Goal: Task Accomplishment & Management: Complete application form

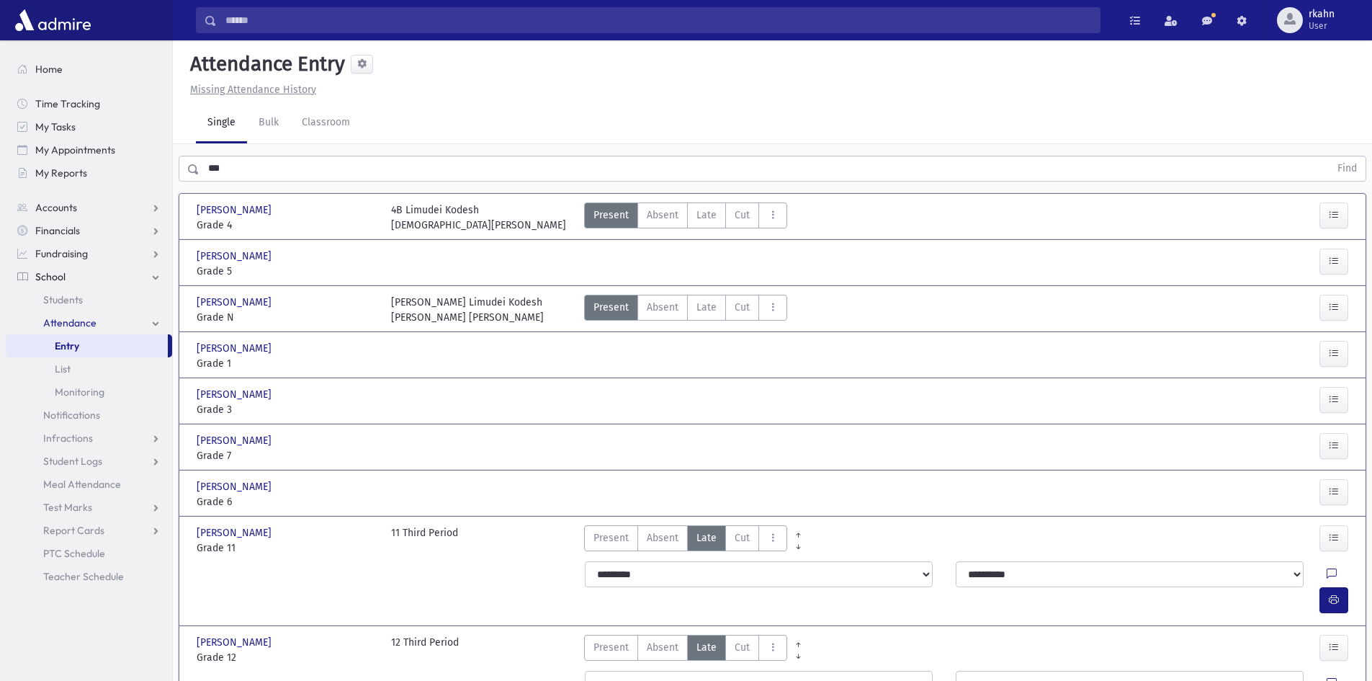
click at [58, 351] on span "Entry" at bounding box center [67, 345] width 24 height 13
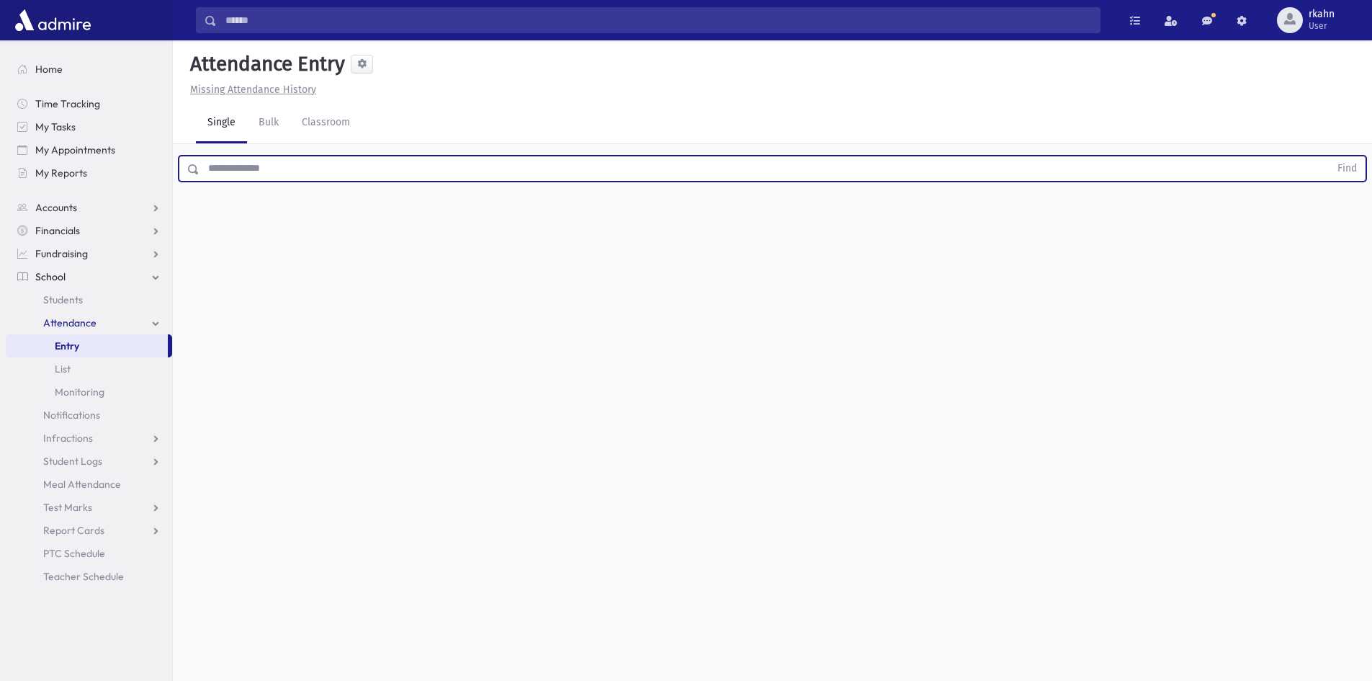
click at [318, 177] on input "text" at bounding box center [765, 169] width 1130 height 26
click at [1329, 156] on button "Find" at bounding box center [1347, 168] width 37 height 24
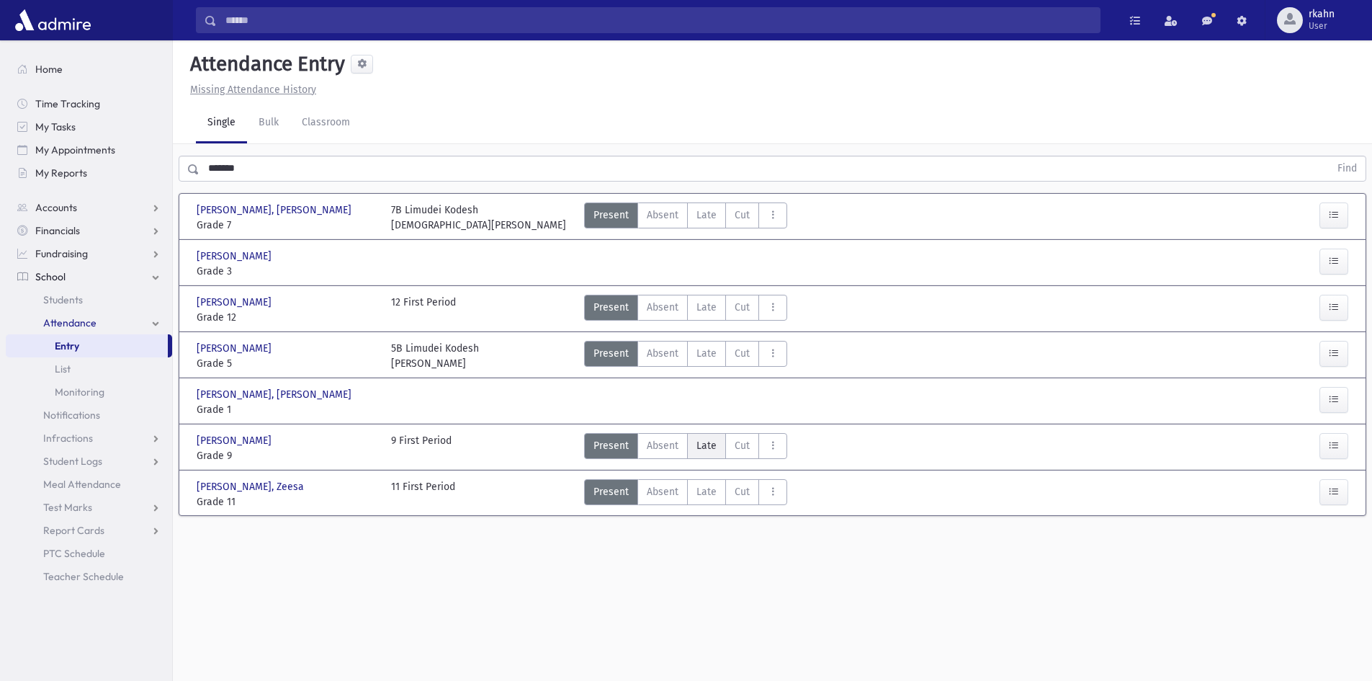
click at [717, 450] on label "Late L" at bounding box center [706, 446] width 39 height 26
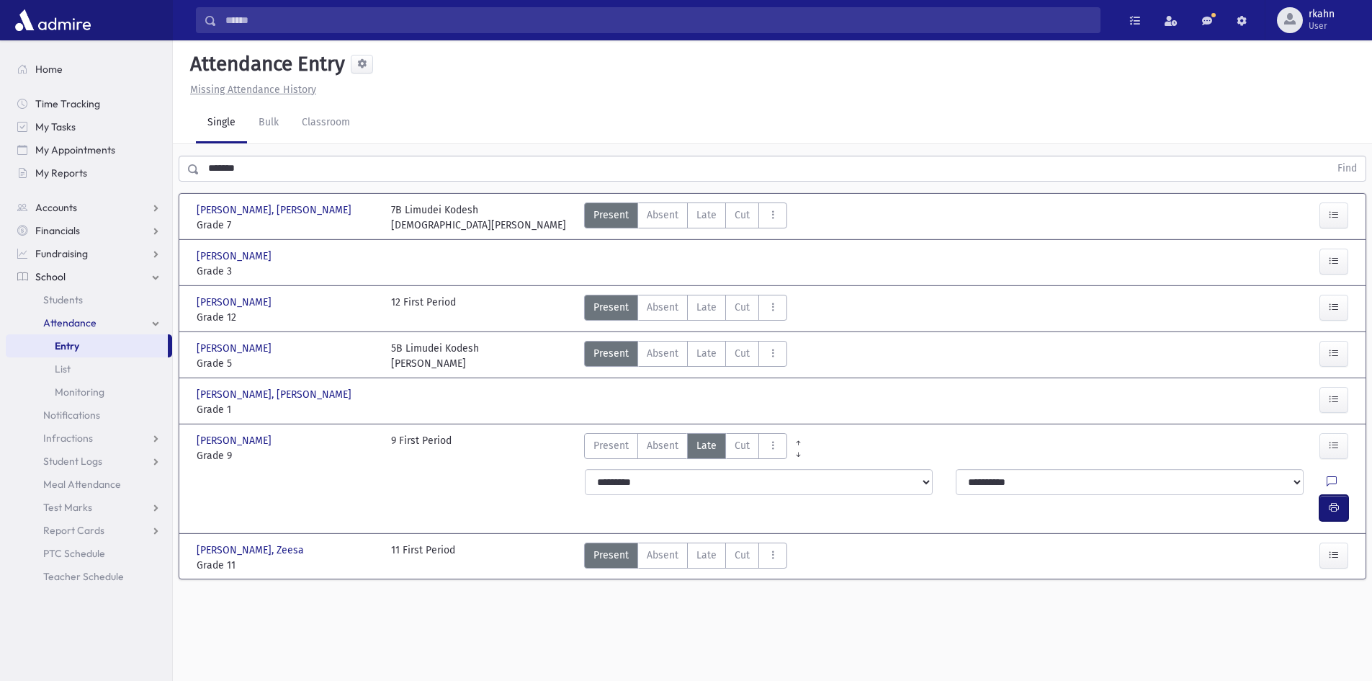
click at [1346, 495] on button "button" at bounding box center [1334, 508] width 29 height 26
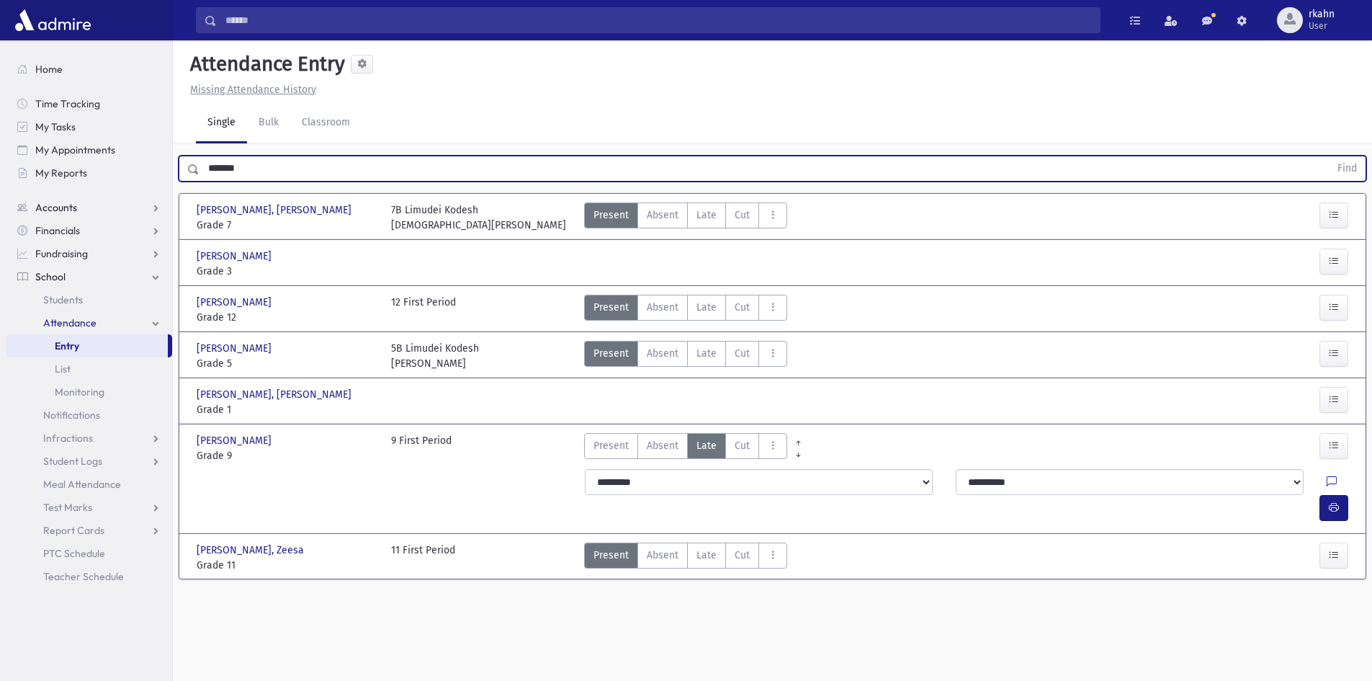
drag, startPoint x: 252, startPoint y: 180, endPoint x: 65, endPoint y: 197, distance: 188.1
click at [67, 197] on div "Search Results All Accounts" at bounding box center [686, 356] width 1372 height 713
type input "********"
click at [1329, 156] on button "Find" at bounding box center [1347, 168] width 37 height 24
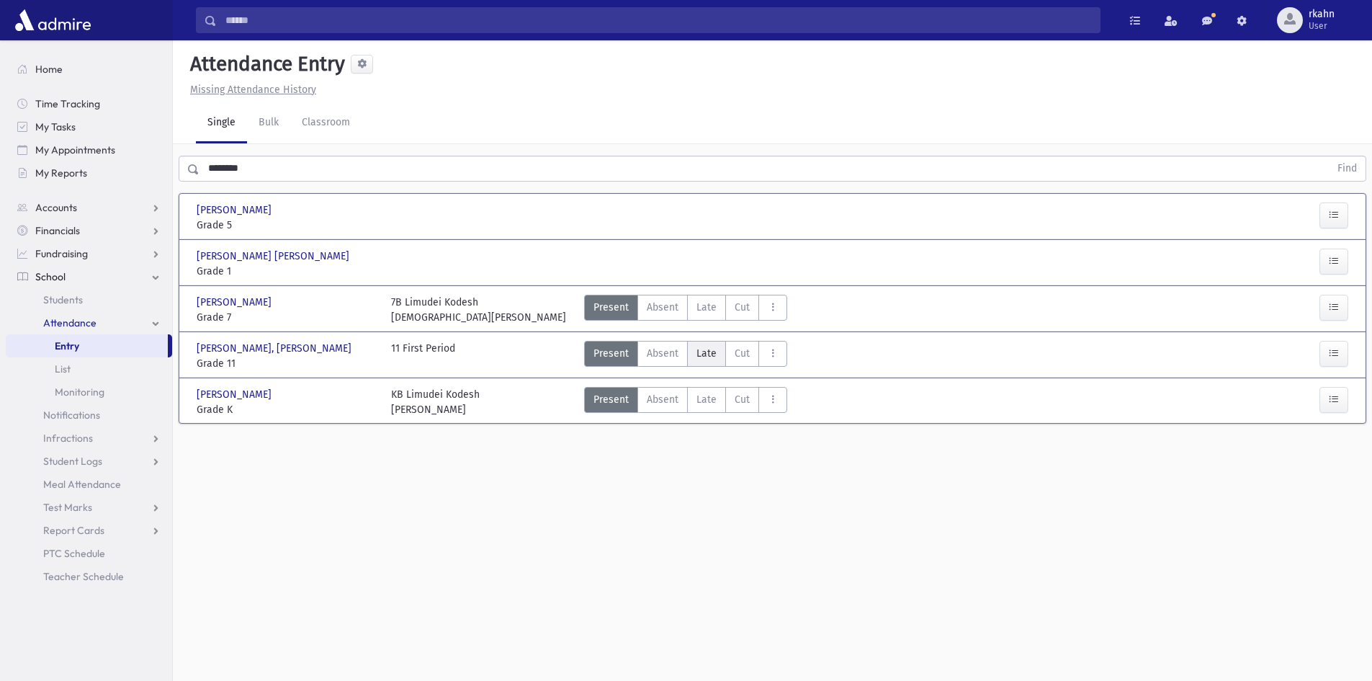
click at [710, 359] on span "Late" at bounding box center [707, 353] width 20 height 15
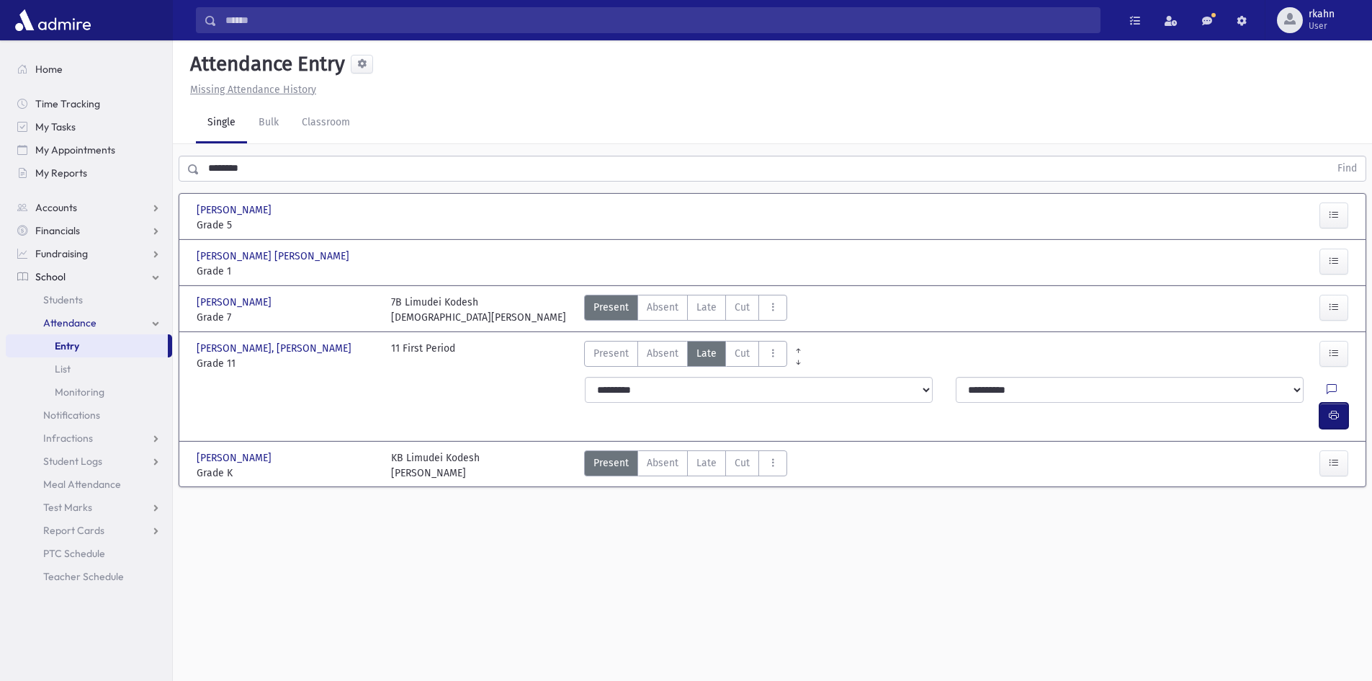
click at [1325, 403] on button "button" at bounding box center [1334, 416] width 29 height 26
drag, startPoint x: 285, startPoint y: 170, endPoint x: 44, endPoint y: 237, distance: 250.4
click at [44, 237] on div "Search Results All Accounts" at bounding box center [686, 356] width 1372 height 713
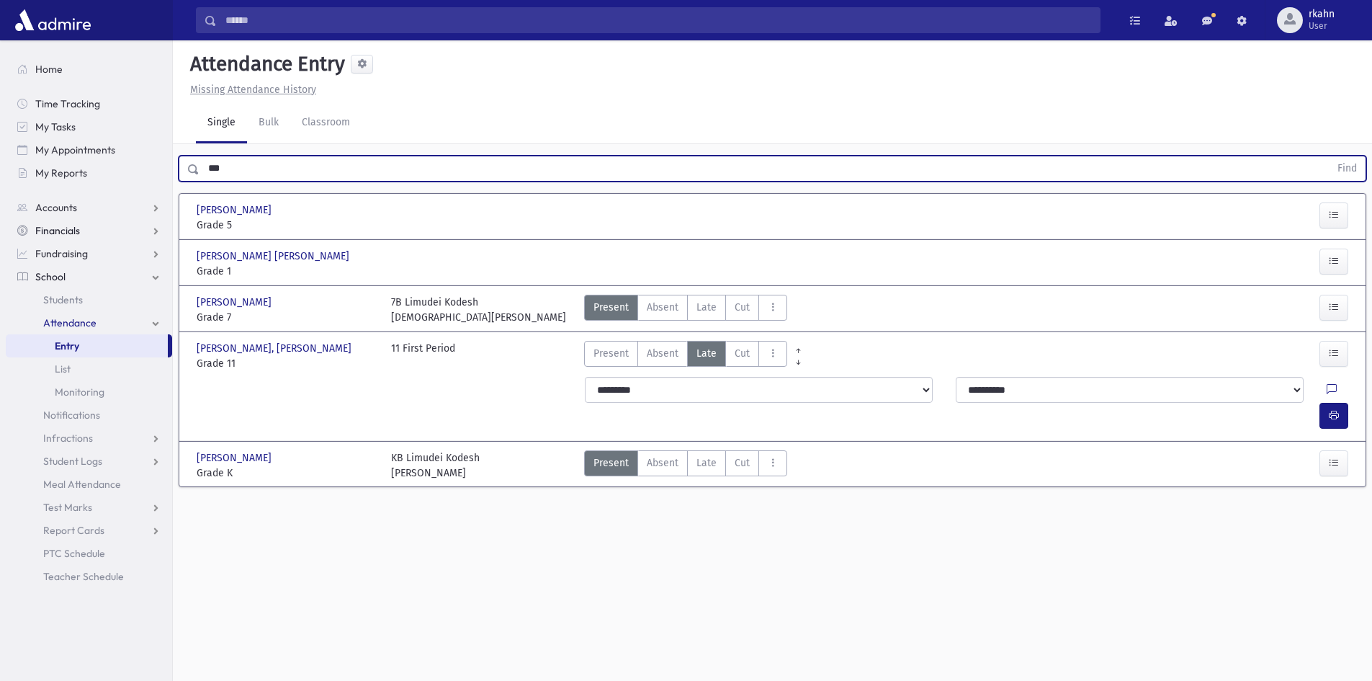
click at [1329, 156] on button "Find" at bounding box center [1347, 168] width 37 height 24
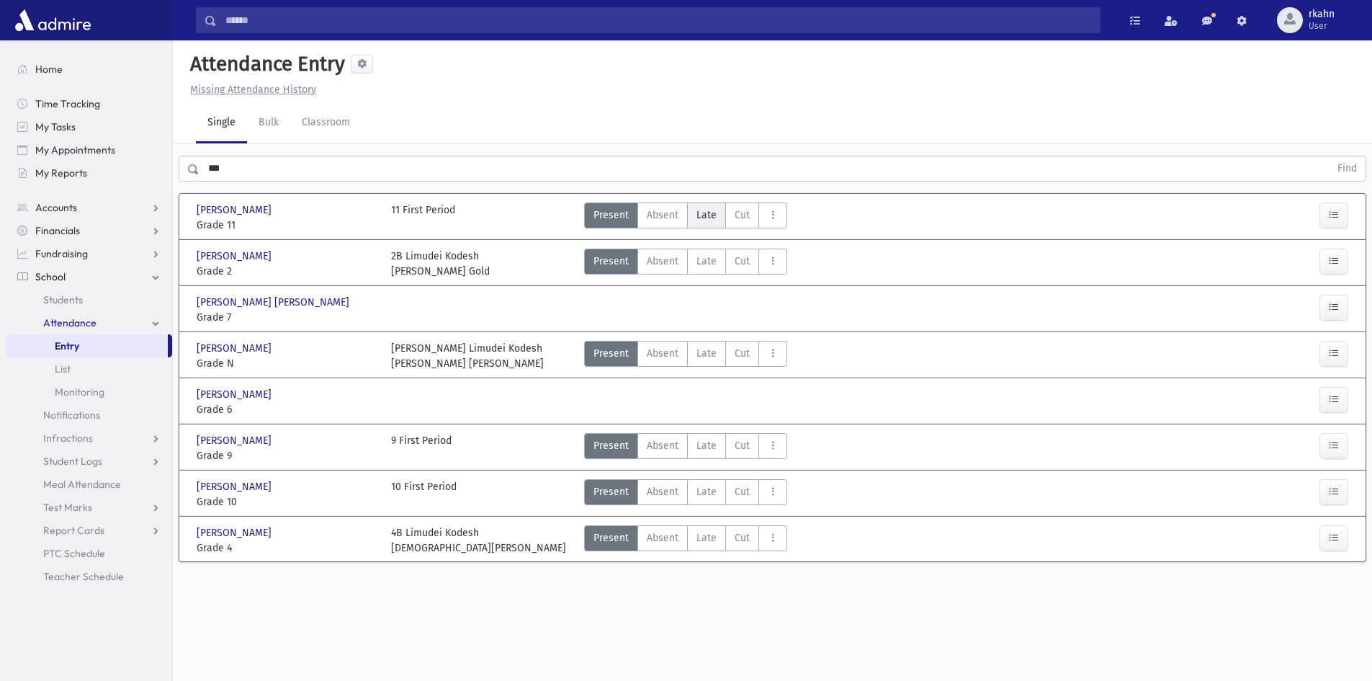
click at [711, 223] on label "Late L" at bounding box center [706, 215] width 39 height 26
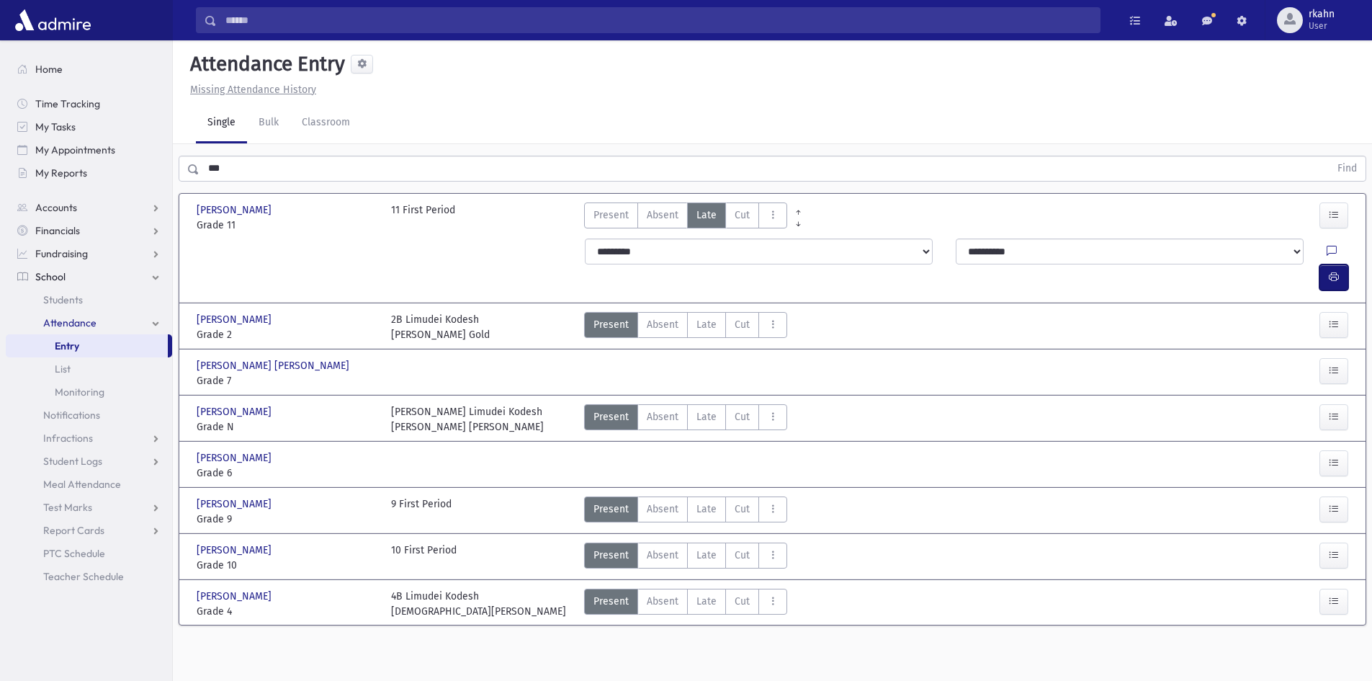
drag, startPoint x: 1331, startPoint y: 249, endPoint x: 1054, endPoint y: 261, distance: 276.9
click at [1331, 271] on icon "button" at bounding box center [1334, 277] width 10 height 12
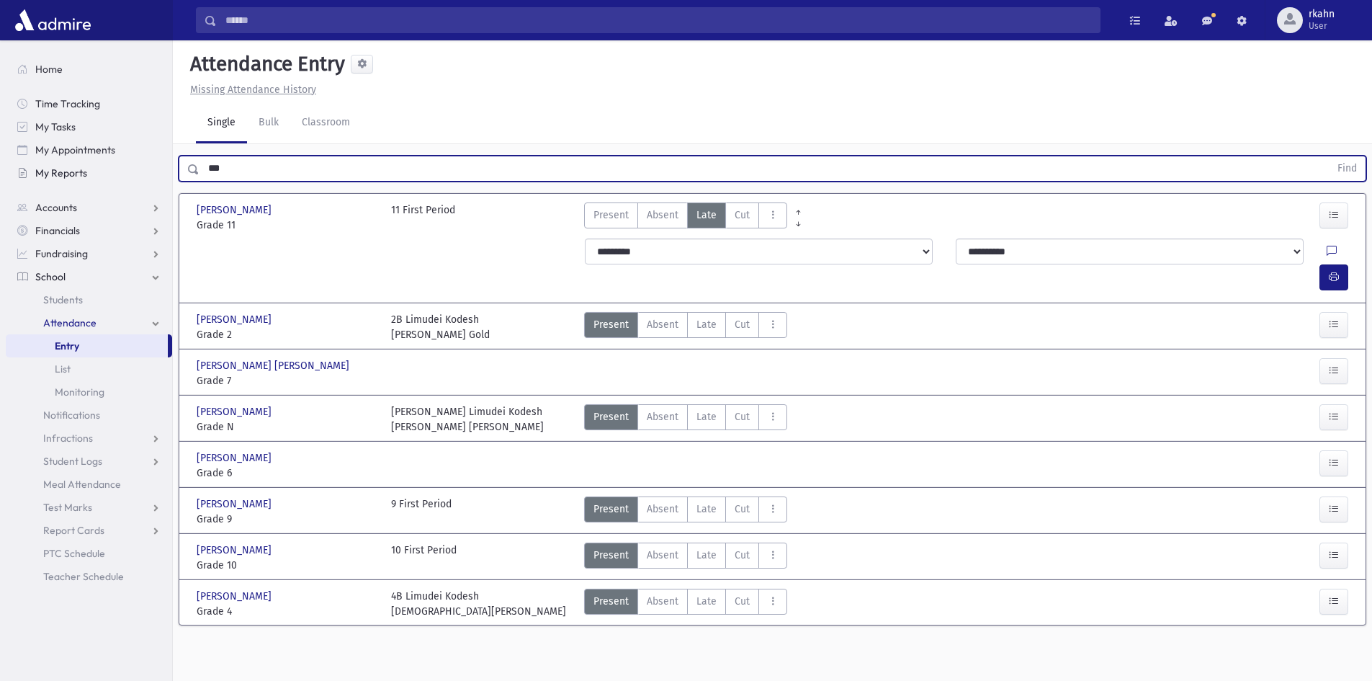
drag, startPoint x: 346, startPoint y: 164, endPoint x: 40, endPoint y: 180, distance: 306.6
click at [40, 180] on div "Search Results All Accounts" at bounding box center [686, 356] width 1372 height 713
click at [1329, 156] on button "Find" at bounding box center [1347, 168] width 37 height 24
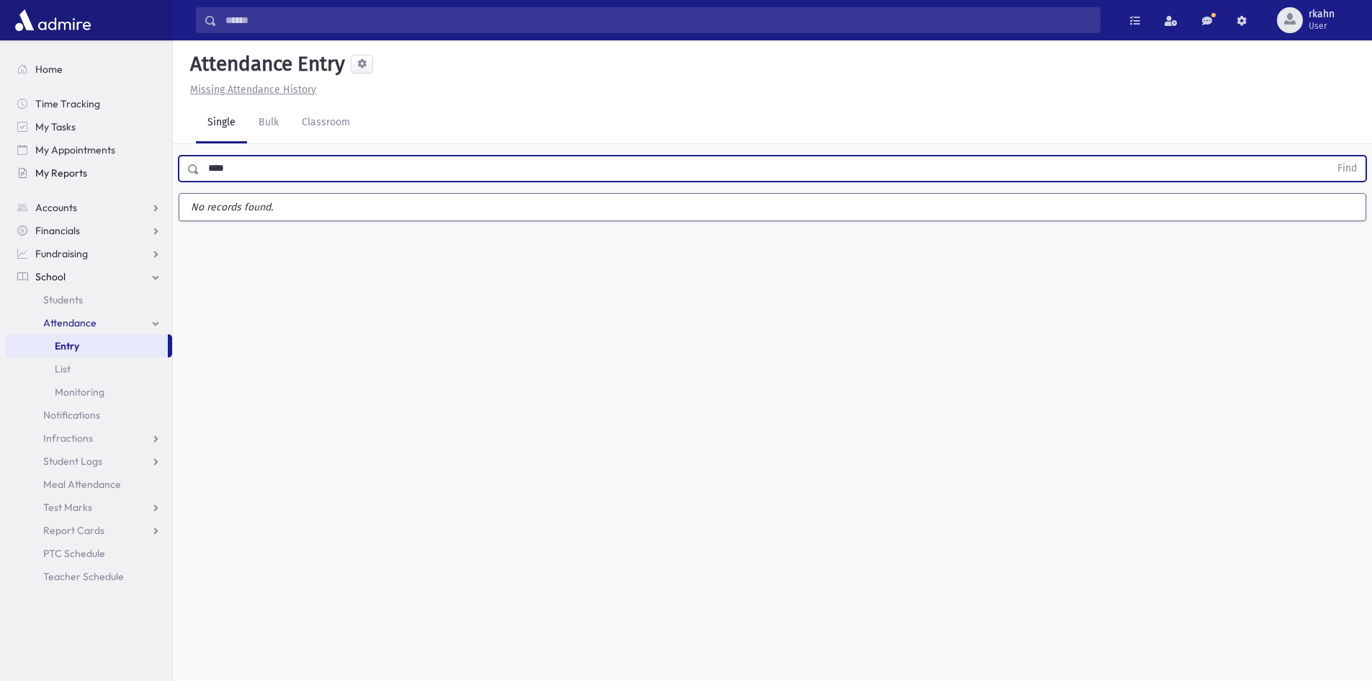
type input "****"
click at [1329, 156] on button "Find" at bounding box center [1347, 168] width 37 height 24
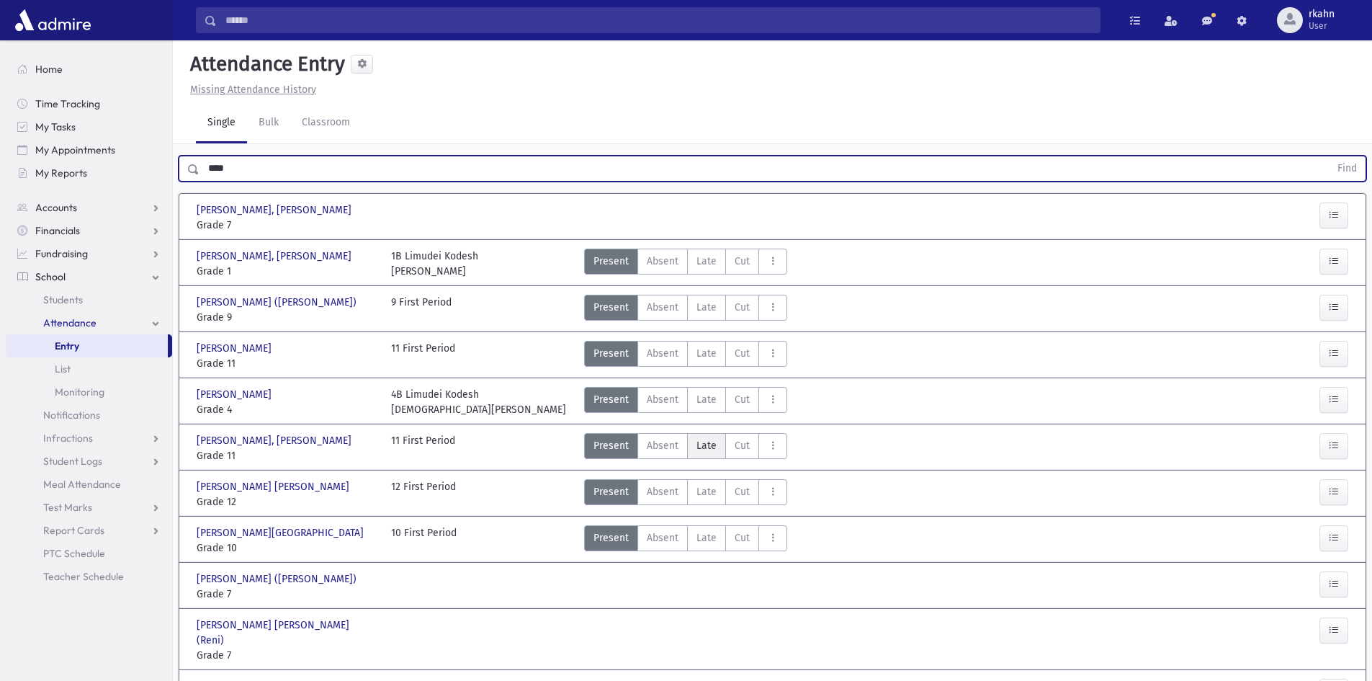
click at [708, 447] on span "Late" at bounding box center [707, 445] width 20 height 15
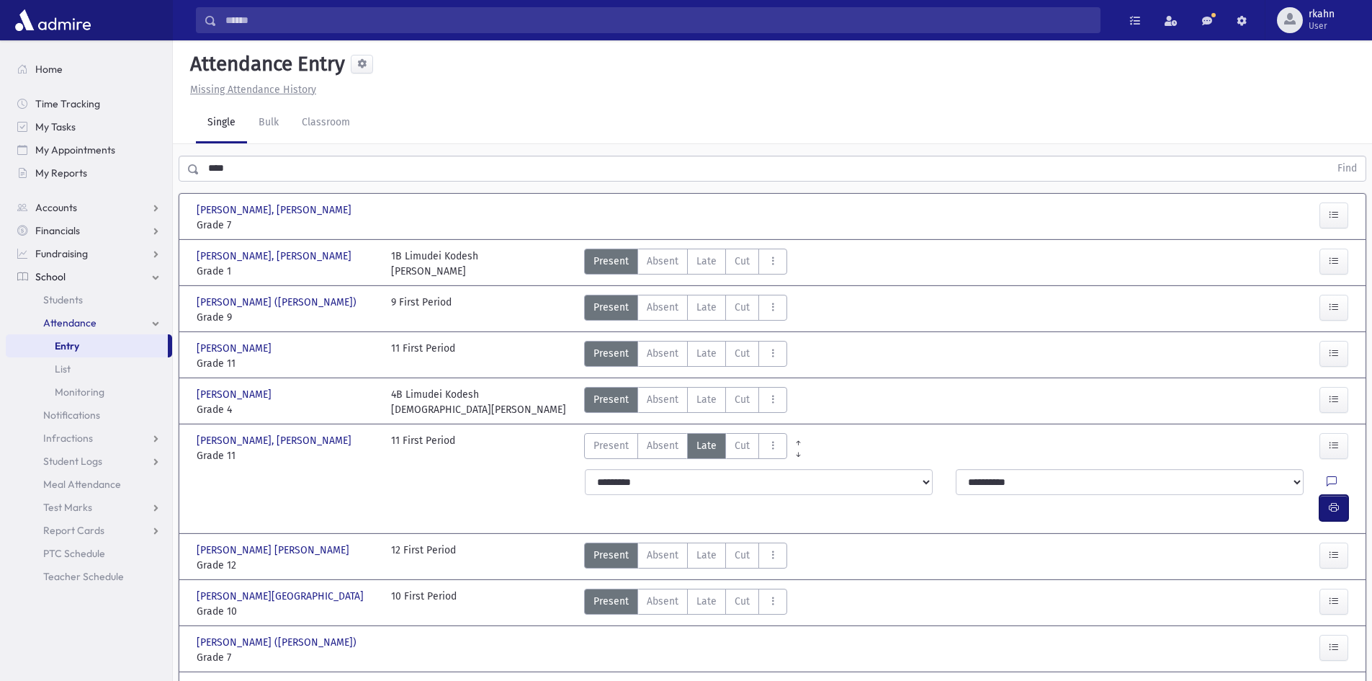
click at [1333, 501] on icon "button" at bounding box center [1334, 507] width 10 height 12
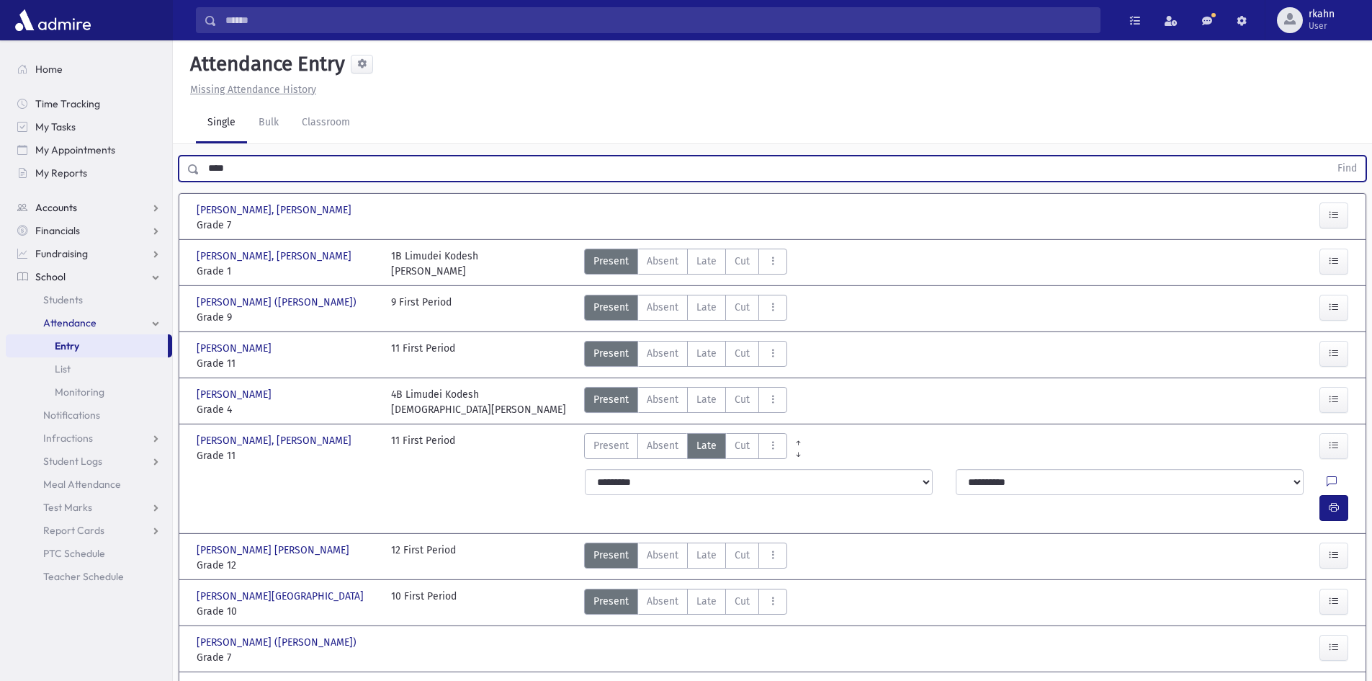
drag, startPoint x: 240, startPoint y: 181, endPoint x: 35, endPoint y: 218, distance: 207.9
click at [35, 218] on div "Search Results All Accounts" at bounding box center [686, 485] width 1372 height 970
click at [1329, 156] on button "Find" at bounding box center [1347, 168] width 37 height 24
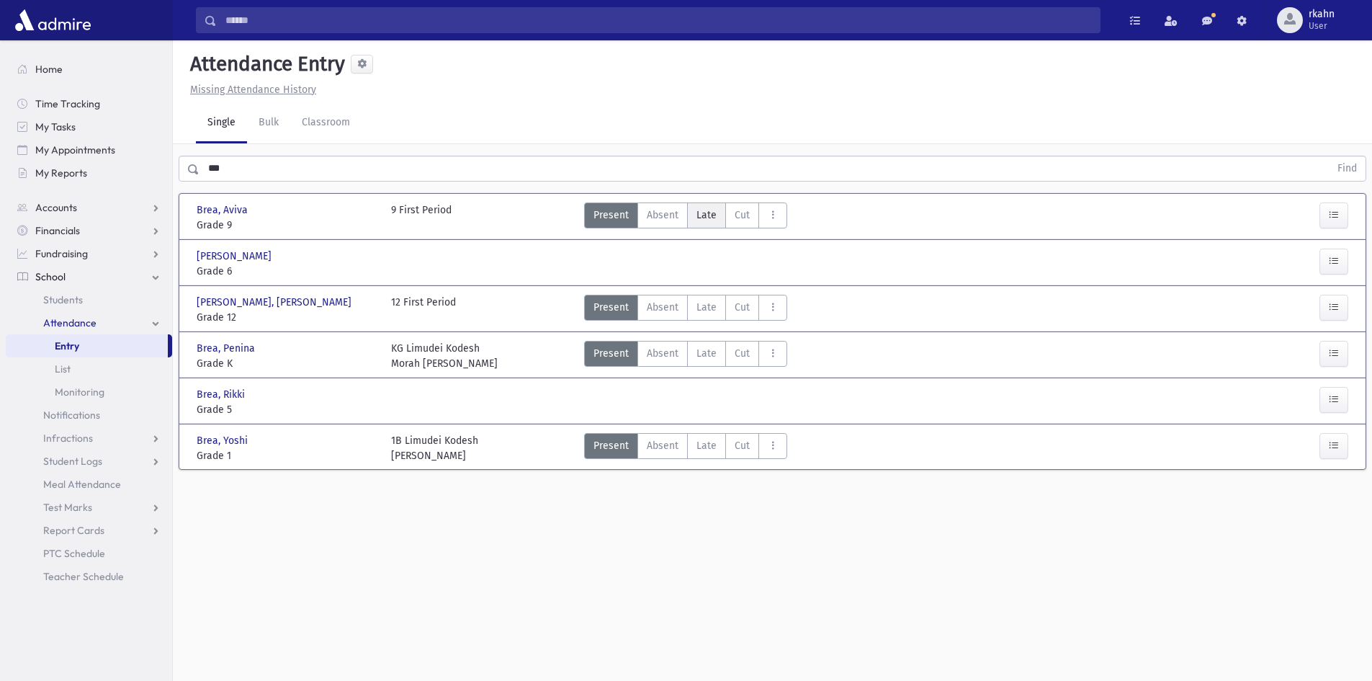
click at [705, 220] on span "Late" at bounding box center [707, 214] width 20 height 15
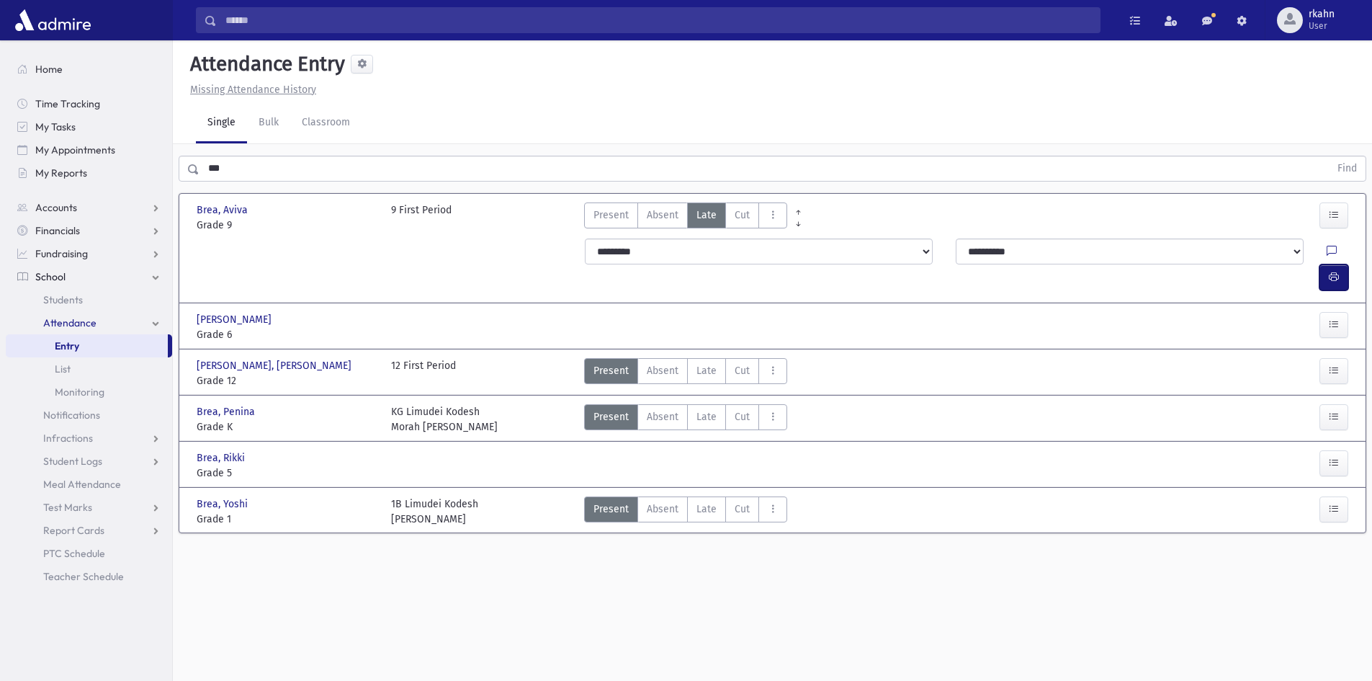
drag, startPoint x: 1331, startPoint y: 251, endPoint x: 1320, endPoint y: 251, distance: 11.5
click at [1332, 271] on icon "button" at bounding box center [1334, 277] width 10 height 12
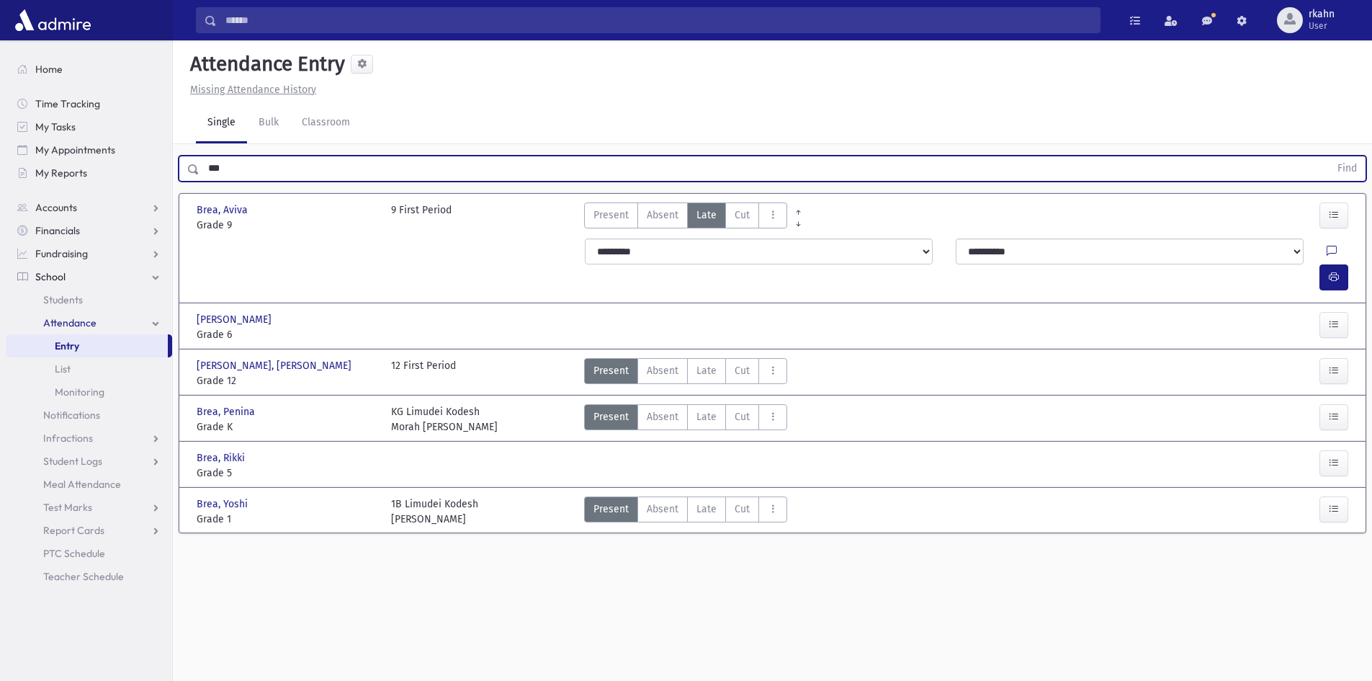
drag, startPoint x: 292, startPoint y: 173, endPoint x: 19, endPoint y: 184, distance: 273.2
click at [35, 186] on div "Search Results All Accounts" at bounding box center [686, 356] width 1372 height 713
type input "********"
click at [1329, 156] on button "Find" at bounding box center [1347, 168] width 37 height 24
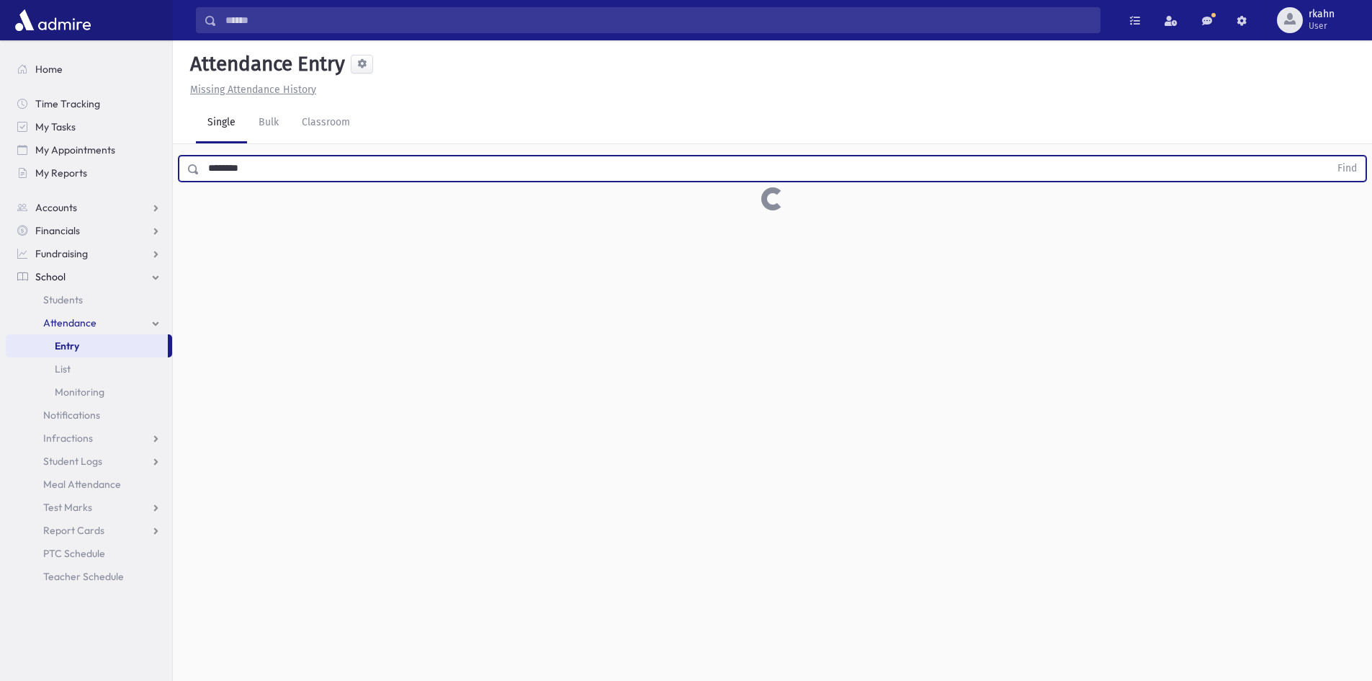
click at [305, 174] on input "********" at bounding box center [765, 169] width 1130 height 26
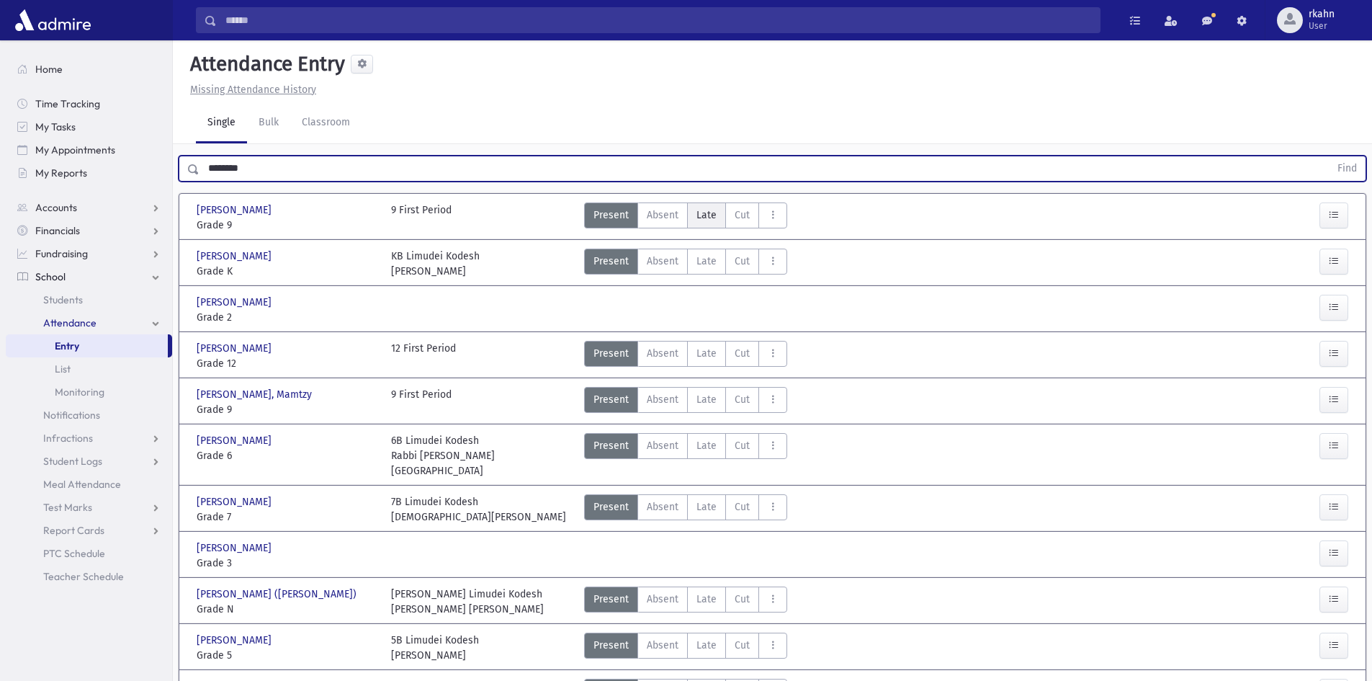
click at [697, 213] on span "Late" at bounding box center [707, 214] width 20 height 15
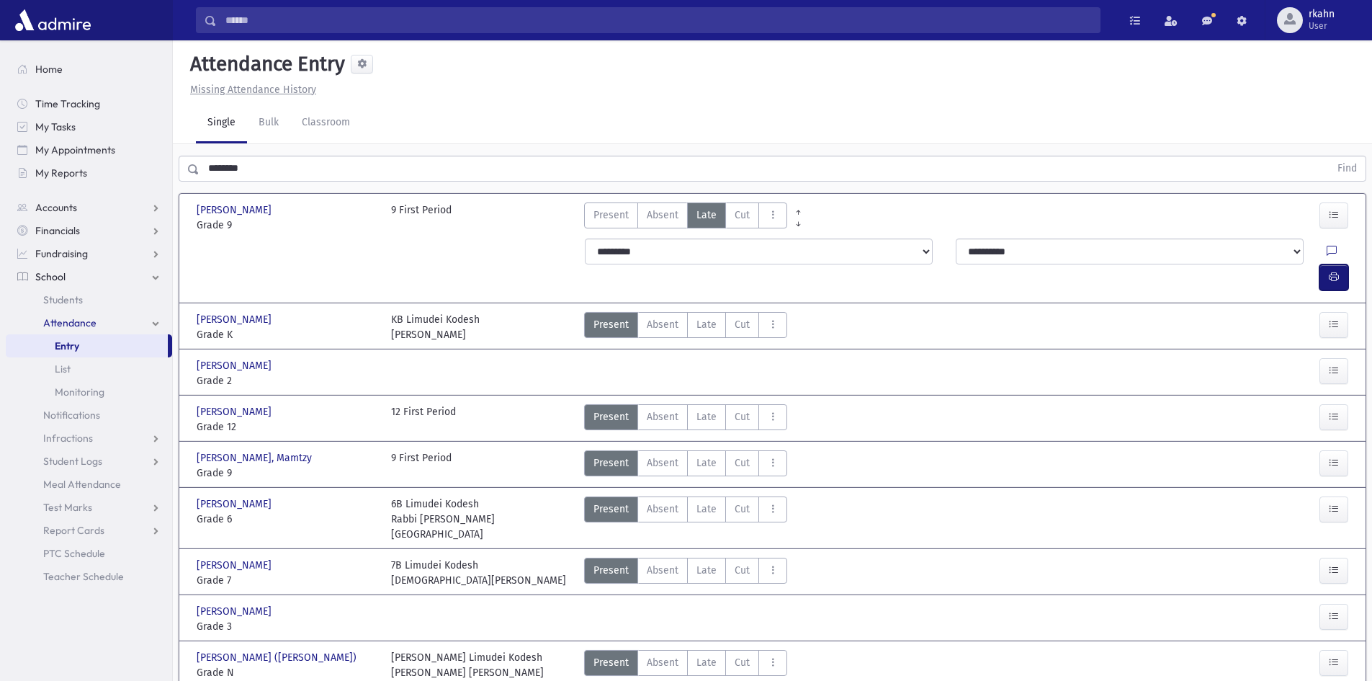
click at [1344, 264] on button "button" at bounding box center [1334, 277] width 29 height 26
drag, startPoint x: 279, startPoint y: 146, endPoint x: 272, endPoint y: 156, distance: 12.4
click at [276, 147] on div "******** Find" at bounding box center [772, 165] width 1199 height 43
drag, startPoint x: 268, startPoint y: 164, endPoint x: 121, endPoint y: 225, distance: 158.9
click at [129, 223] on div "Search Results All Accounts" at bounding box center [686, 415] width 1372 height 831
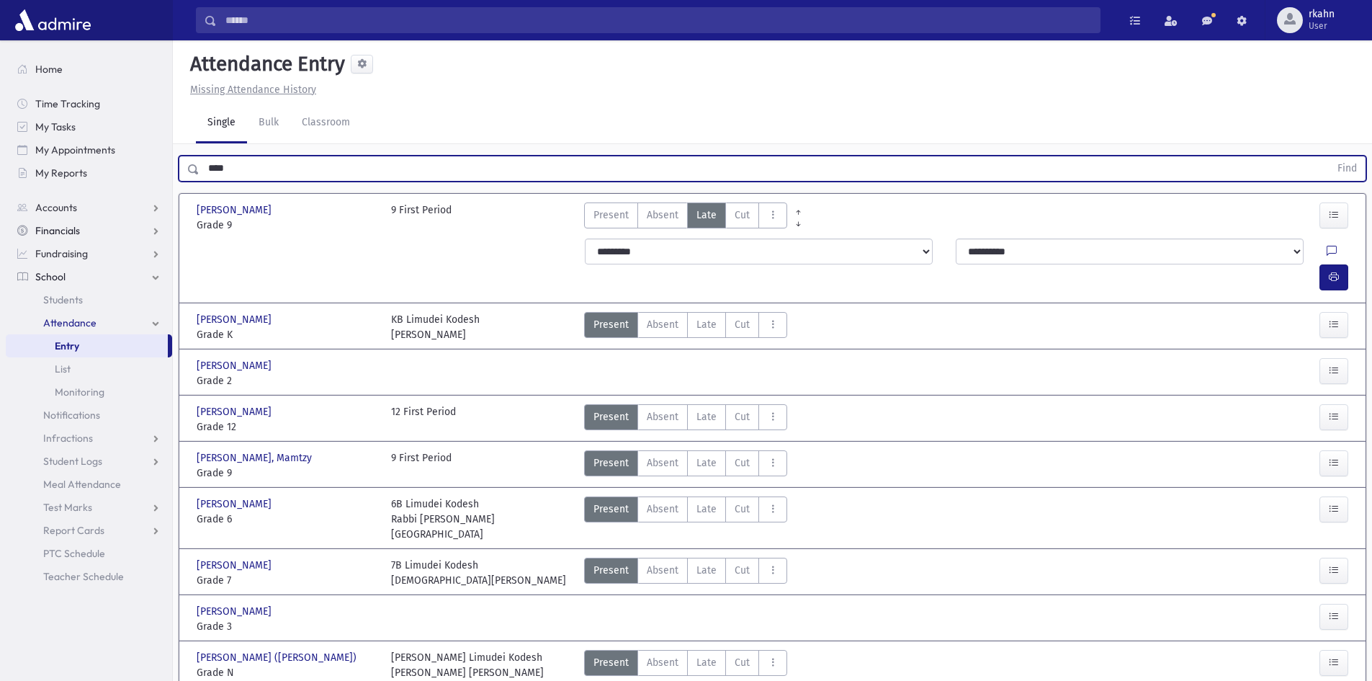
type input "****"
click at [1329, 156] on button "Find" at bounding box center [1347, 168] width 37 height 24
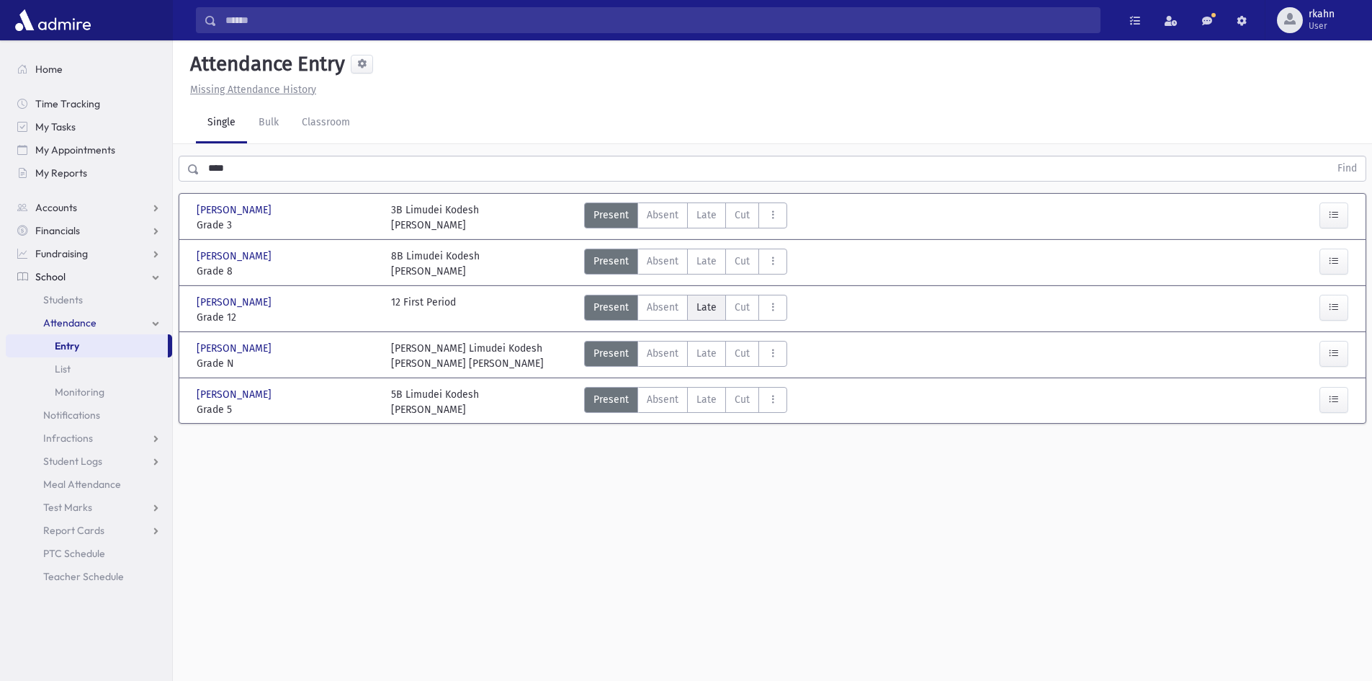
click at [708, 311] on span "Late" at bounding box center [707, 307] width 20 height 15
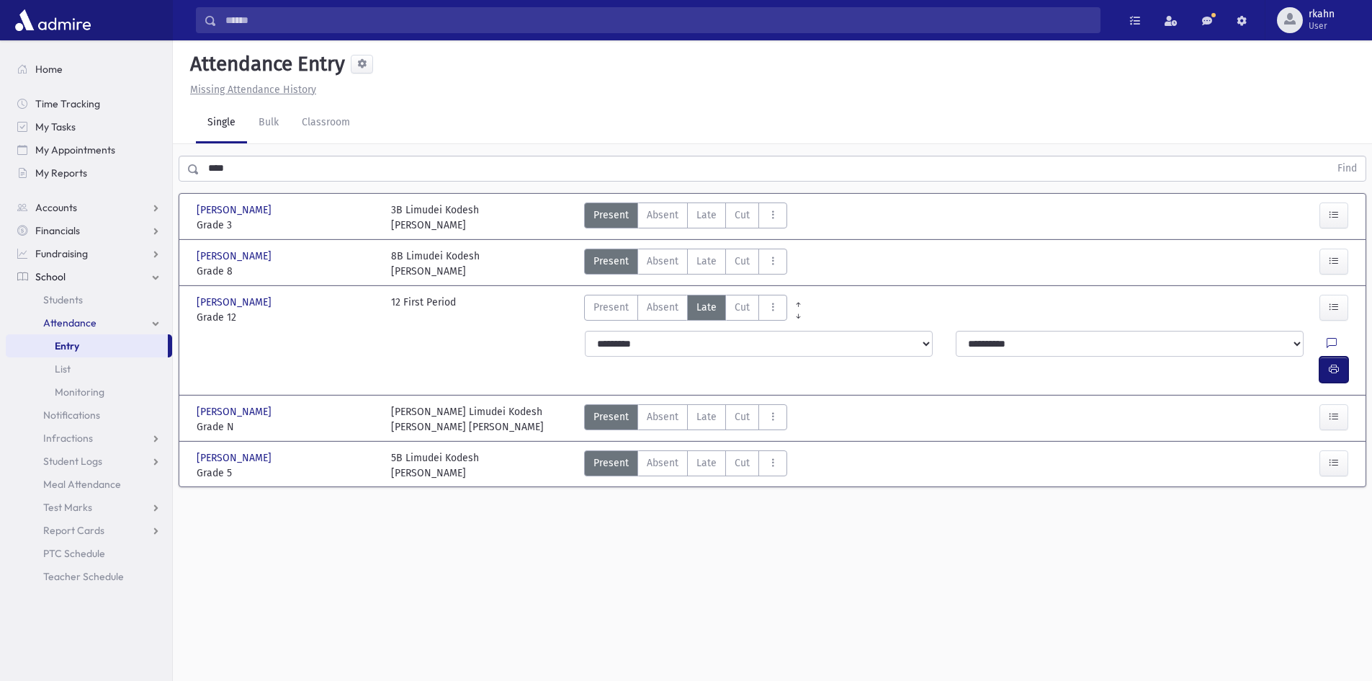
click at [1341, 357] on button "button" at bounding box center [1334, 370] width 29 height 26
